Goal: Task Accomplishment & Management: Manage account settings

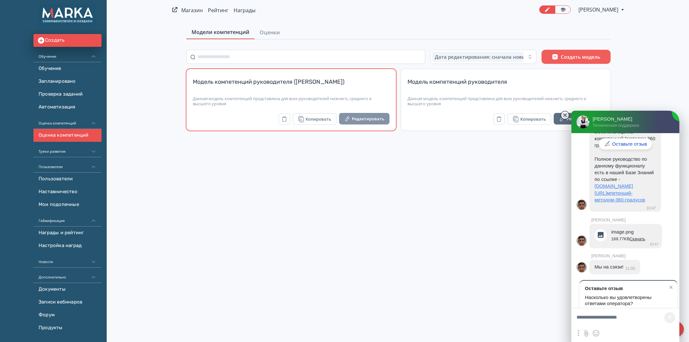
click at [367, 119] on button "Редактировать" at bounding box center [364, 119] width 50 height 12
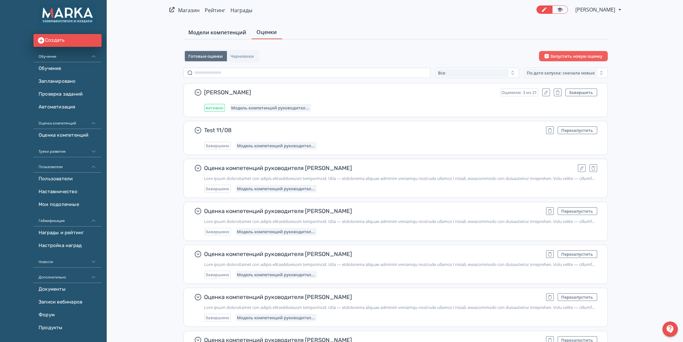
click at [208, 31] on span "Модели компетенций" at bounding box center [218, 33] width 58 height 8
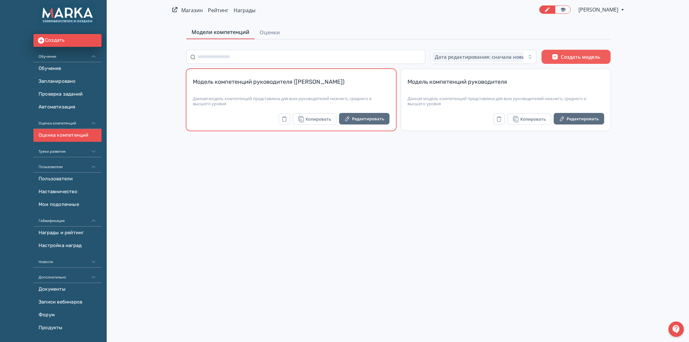
click at [338, 85] on div "Модель компетенций руководителя ([PERSON_NAME])" at bounding box center [291, 85] width 197 height 15
click at [375, 120] on button "Редактировать" at bounding box center [364, 119] width 50 height 12
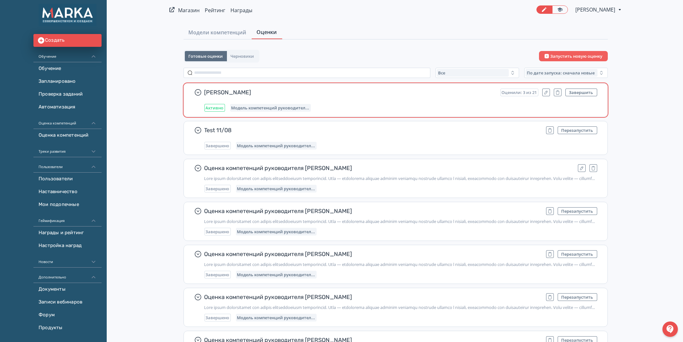
click at [359, 99] on div "Митрофанова Гульчачак Оценили: 3 из 21 Завершить Активно Модель компетенций рук…" at bounding box center [400, 100] width 393 height 23
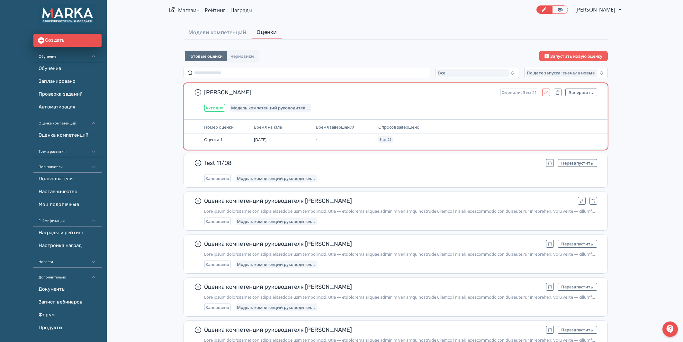
click at [543, 93] on button "button" at bounding box center [546, 93] width 8 height 8
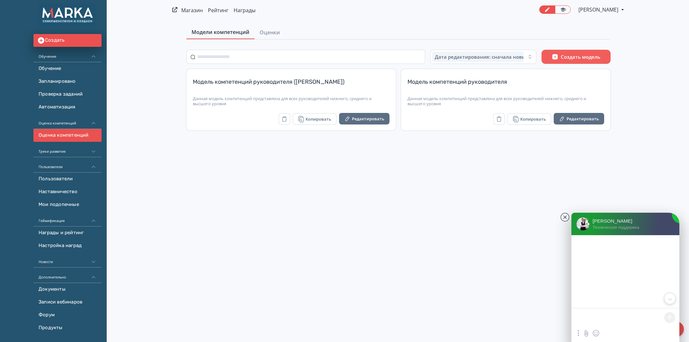
drag, startPoint x: 620, startPoint y: 145, endPoint x: 628, endPoint y: 226, distance: 81.3
click at [628, 226] on jdiv at bounding box center [625, 278] width 750 height 772
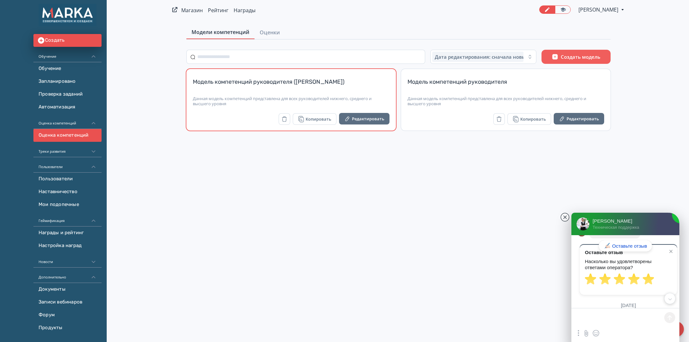
click at [336, 93] on div "Модель компетенций руководителя ([PERSON_NAME])" at bounding box center [291, 85] width 197 height 15
click at [359, 120] on button "Редактировать" at bounding box center [364, 119] width 50 height 12
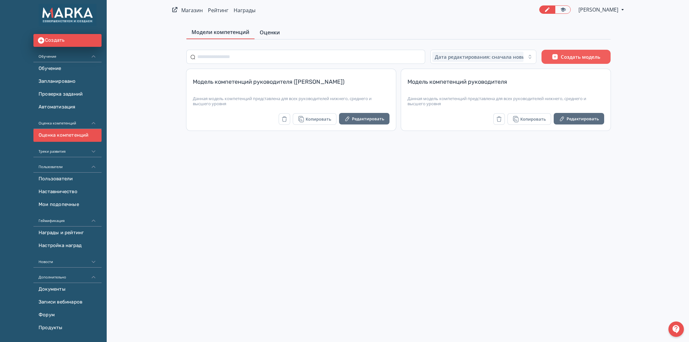
click at [268, 32] on span "Оценки" at bounding box center [270, 33] width 20 height 8
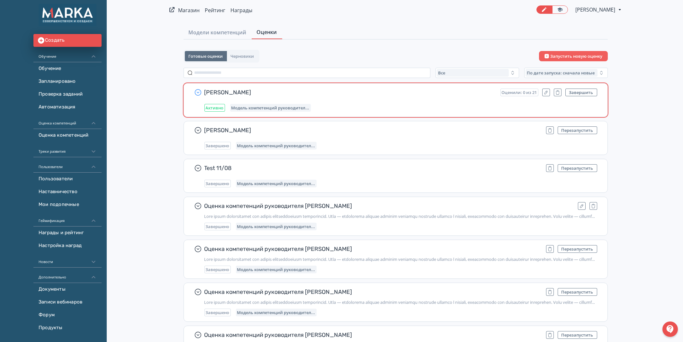
click at [198, 90] on icon "button" at bounding box center [198, 93] width 8 height 8
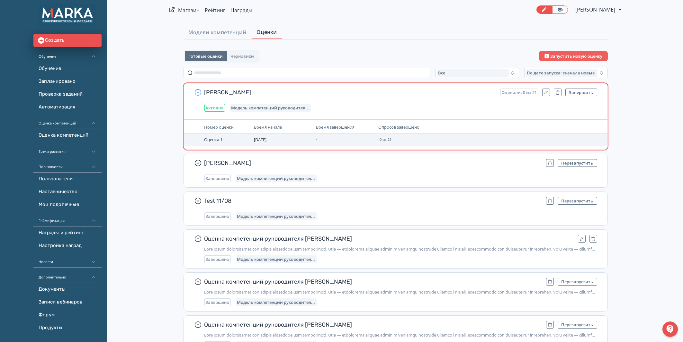
click at [212, 141] on span "Оценка 1" at bounding box center [213, 140] width 18 height 6
click at [266, 139] on span "[DATE]" at bounding box center [260, 140] width 13 height 6
click at [338, 129] on span "Время завершения" at bounding box center [335, 127] width 39 height 6
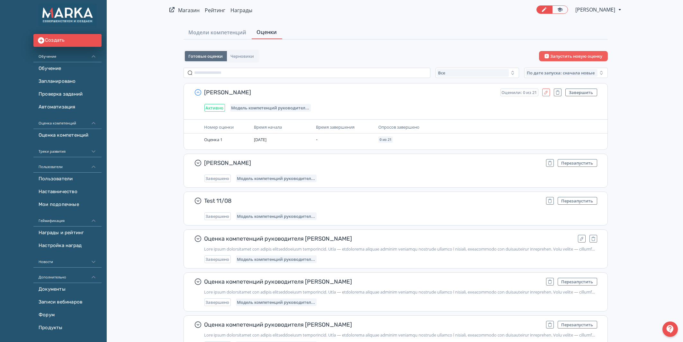
click at [544, 93] on icon "button" at bounding box center [545, 92] width 5 height 5
